Goal: Navigation & Orientation: Find specific page/section

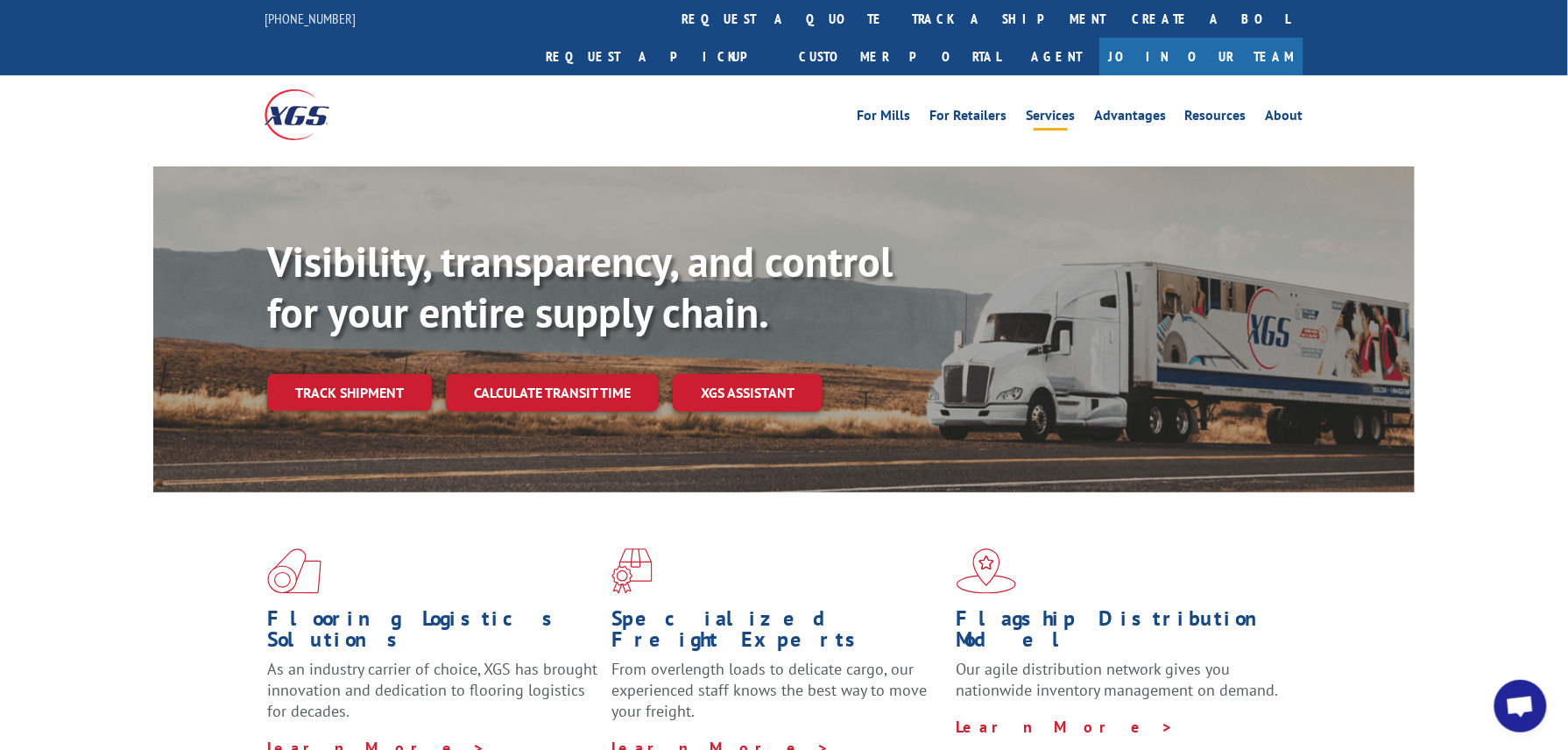
click at [1059, 109] on link "Services" at bounding box center [1050, 119] width 49 height 19
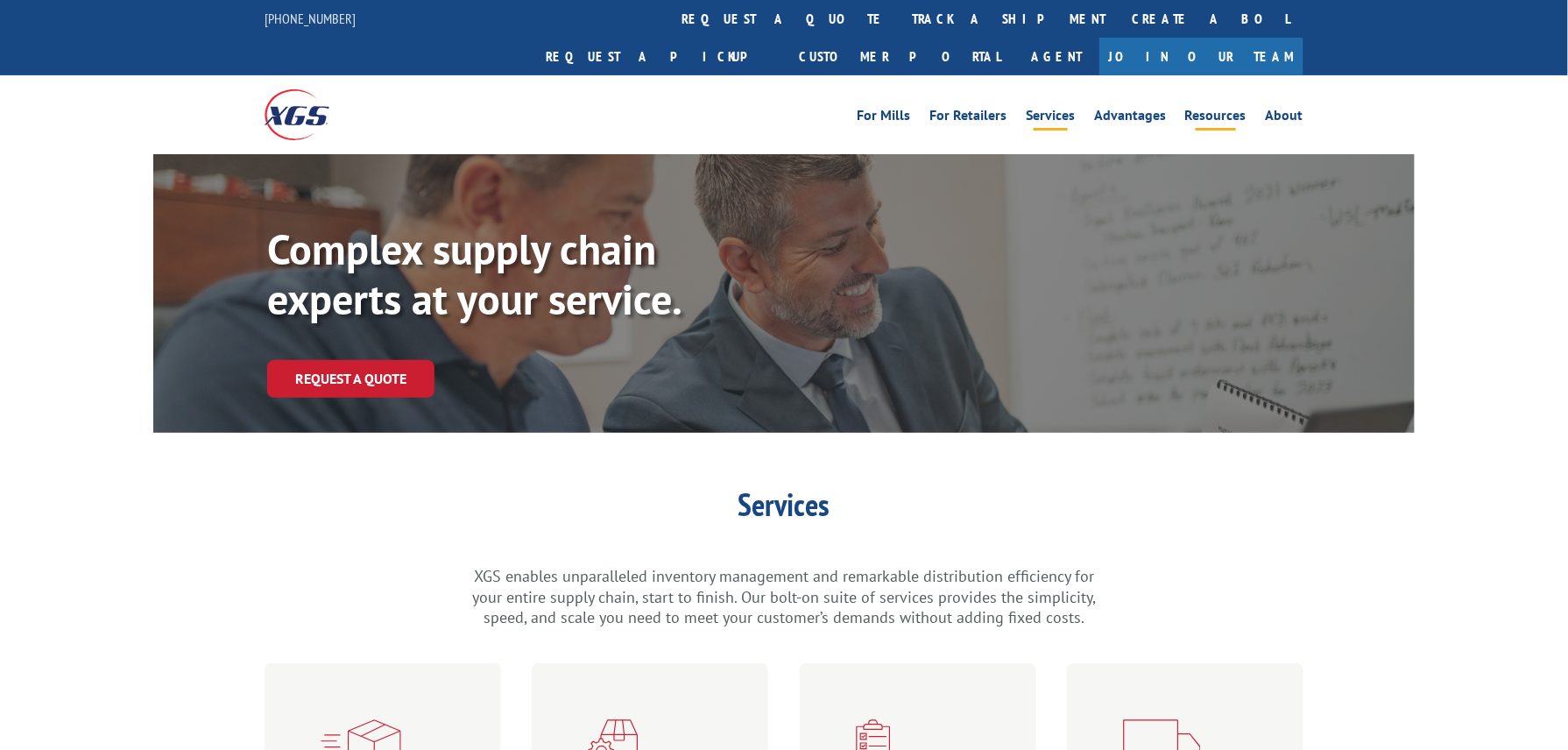
click at [1227, 109] on link "Resources" at bounding box center [1216, 119] width 62 height 19
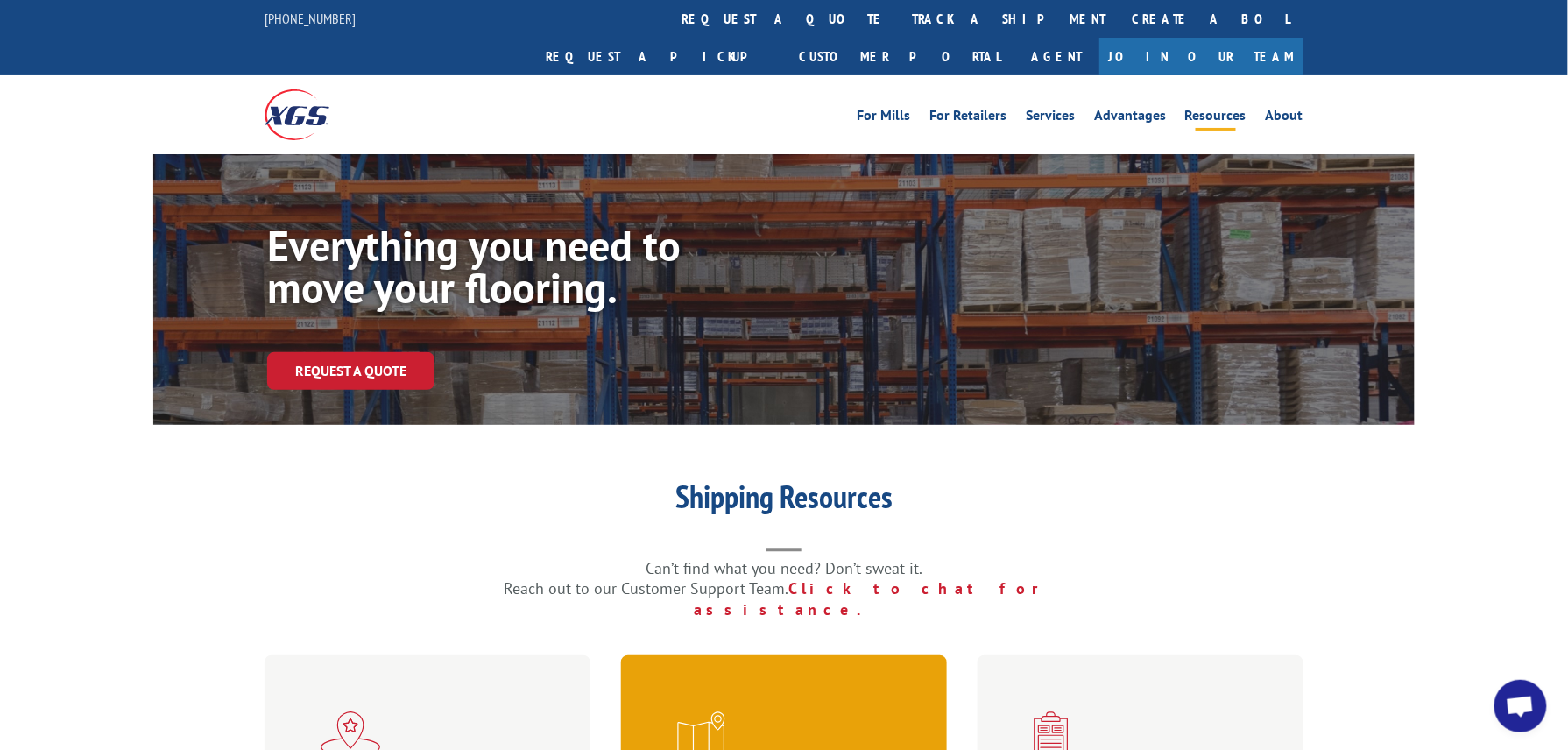
click at [782, 711] on span at bounding box center [787, 734] width 221 height 46
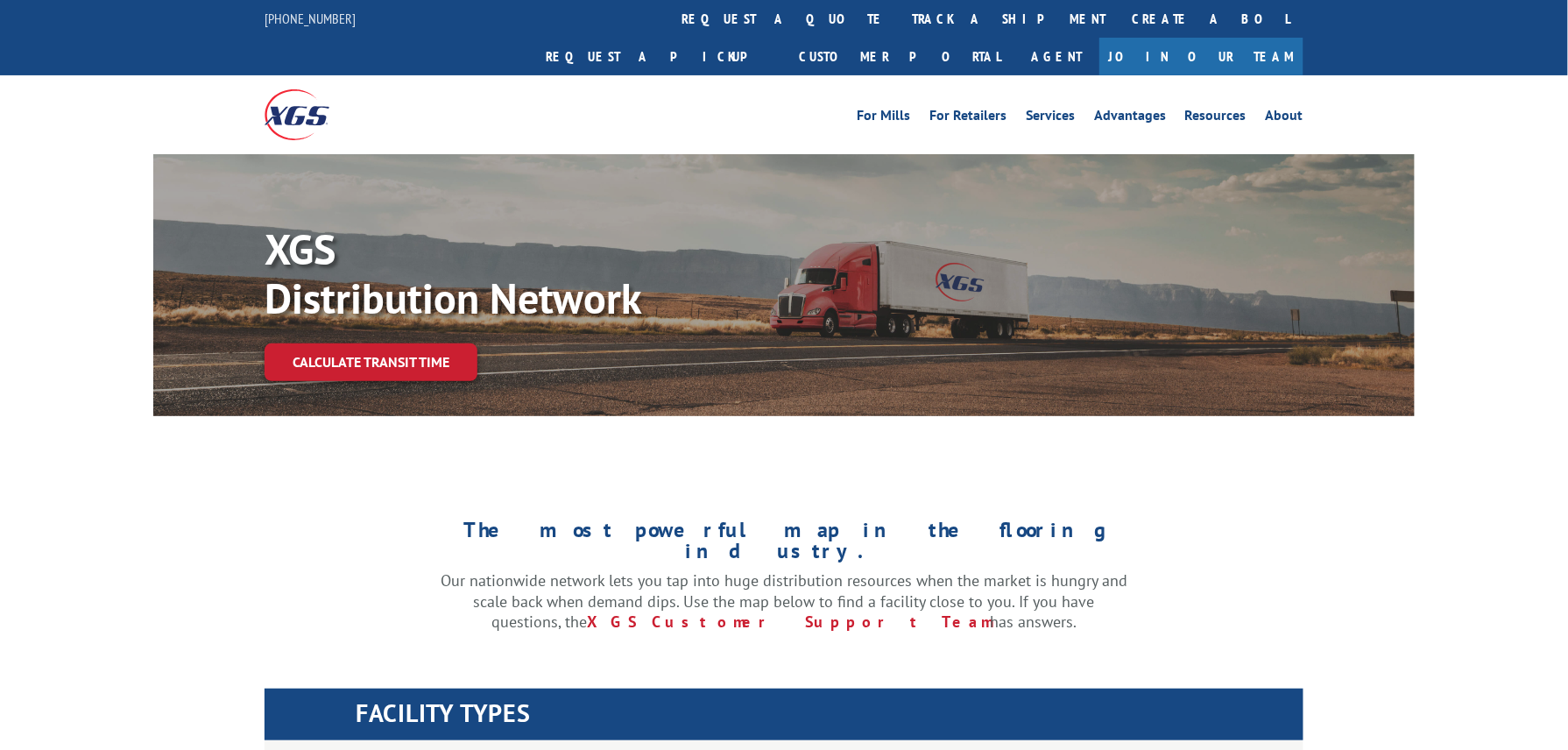
scroll to position [934, 0]
